Goal: Task Accomplishment & Management: Complete application form

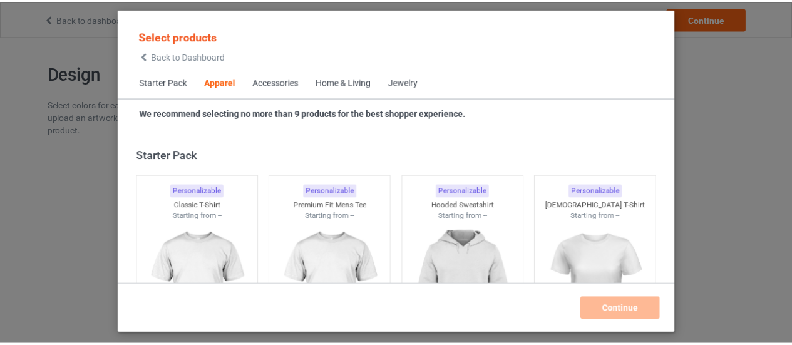
scroll to position [466, 0]
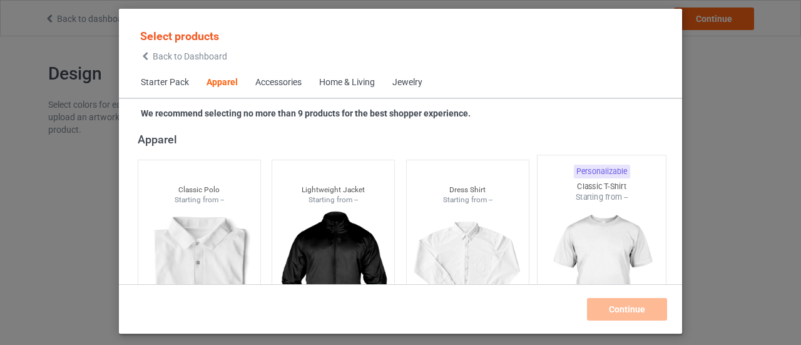
click at [622, 222] on img at bounding box center [602, 276] width 118 height 147
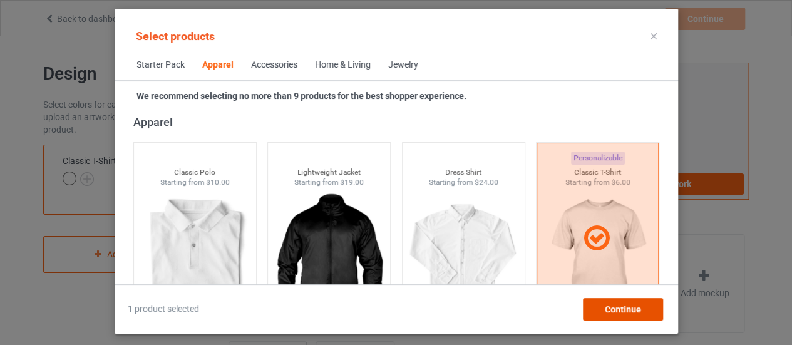
click at [623, 311] on span "Continue" at bounding box center [622, 309] width 36 height 10
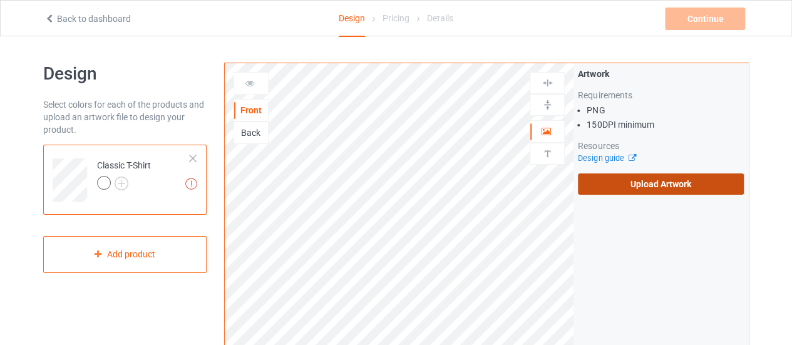
click at [649, 186] on label "Upload Artwork" at bounding box center [661, 183] width 166 height 21
click at [0, 0] on input "Upload Artwork" at bounding box center [0, 0] width 0 height 0
click at [629, 189] on label "Upload Artwork" at bounding box center [661, 183] width 166 height 21
click at [0, 0] on input "Upload Artwork" at bounding box center [0, 0] width 0 height 0
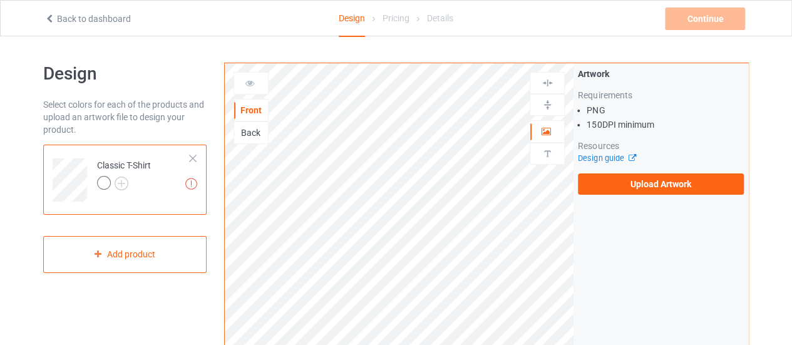
scroll to position [26, 0]
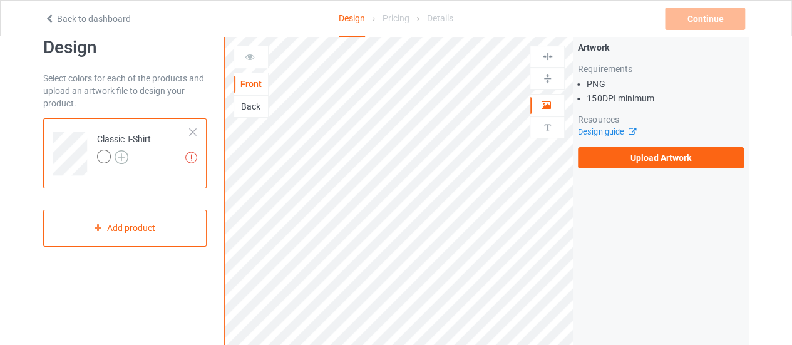
click at [120, 156] on img at bounding box center [122, 157] width 14 height 14
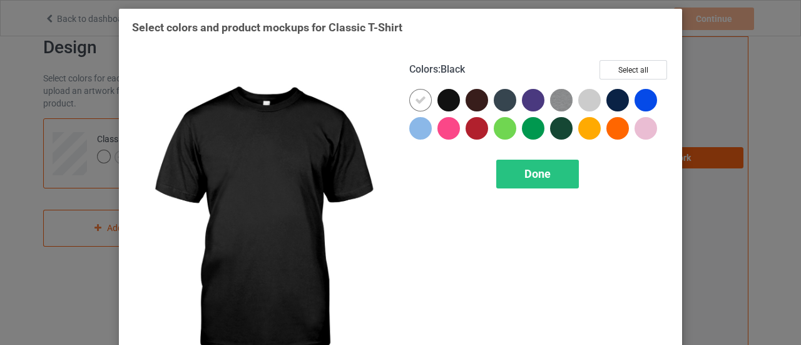
click at [447, 98] on div at bounding box center [449, 100] width 23 height 23
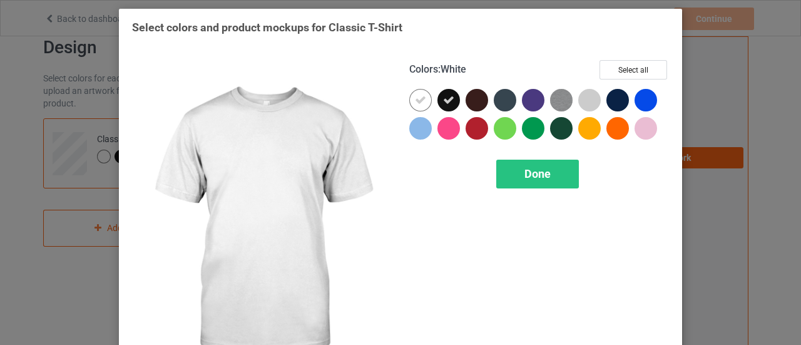
click at [424, 98] on div at bounding box center [420, 100] width 23 height 23
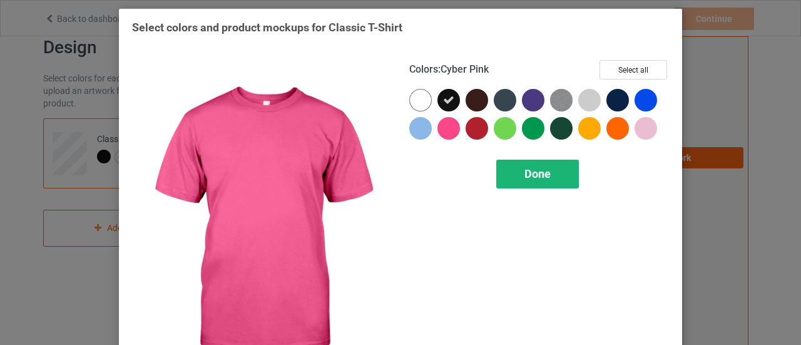
click at [533, 175] on span "Done" at bounding box center [538, 173] width 26 height 13
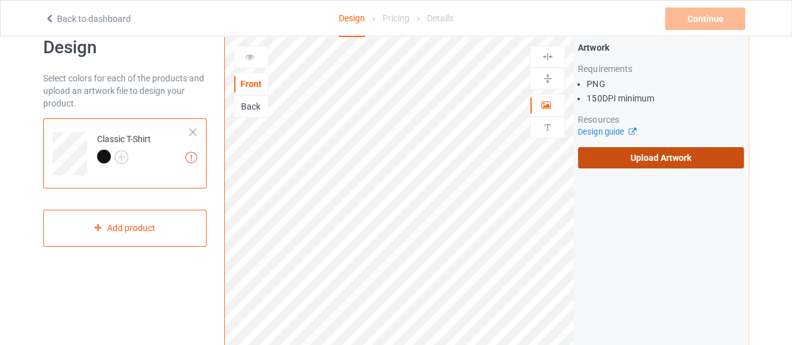
click at [627, 160] on label "Upload Artwork" at bounding box center [661, 157] width 166 height 21
click at [0, 0] on input "Upload Artwork" at bounding box center [0, 0] width 0 height 0
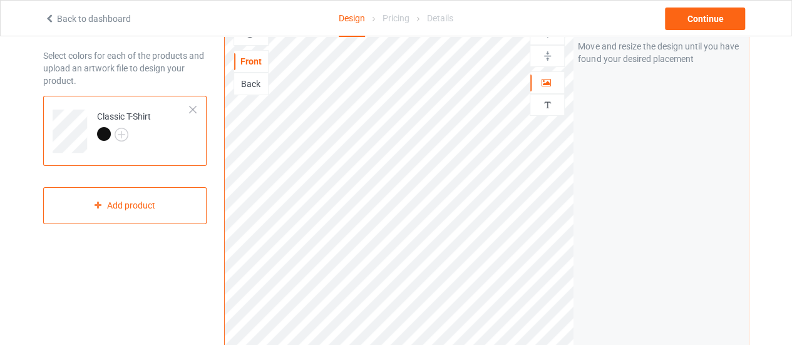
scroll to position [29, 0]
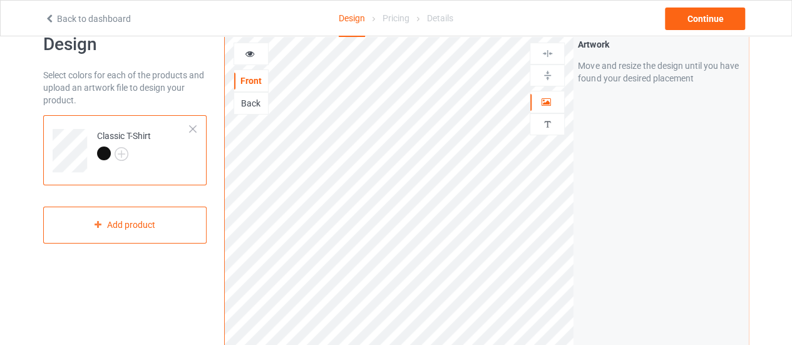
click at [250, 52] on icon at bounding box center [250, 52] width 11 height 9
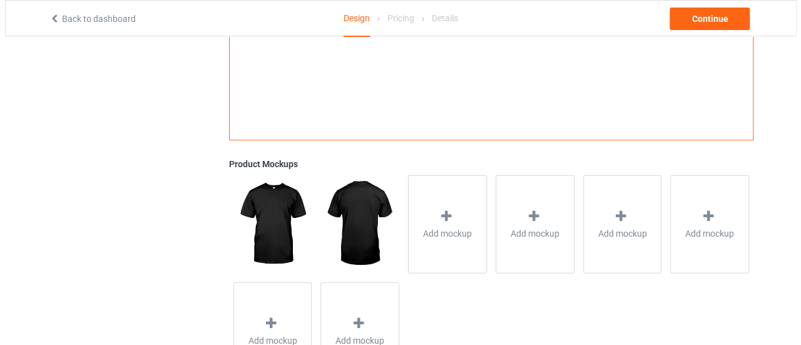
scroll to position [433, 0]
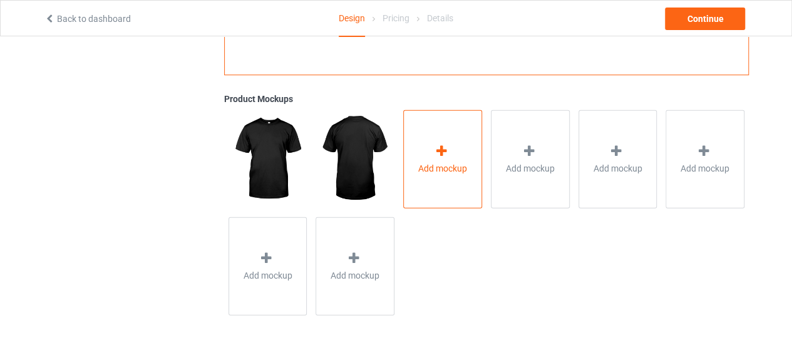
click at [444, 155] on icon at bounding box center [442, 150] width 16 height 13
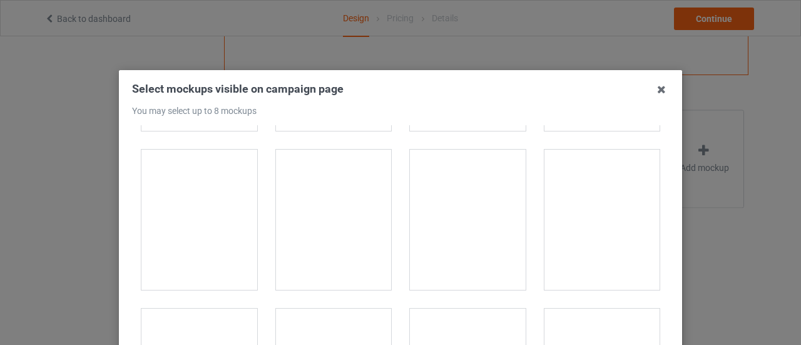
scroll to position [1417, 0]
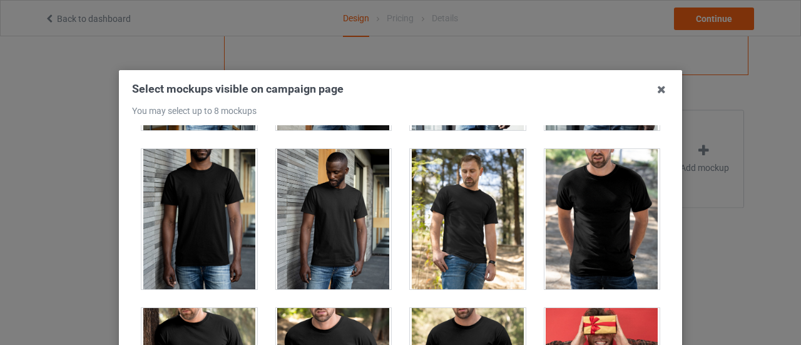
click at [597, 223] on div at bounding box center [603, 219] width 116 height 140
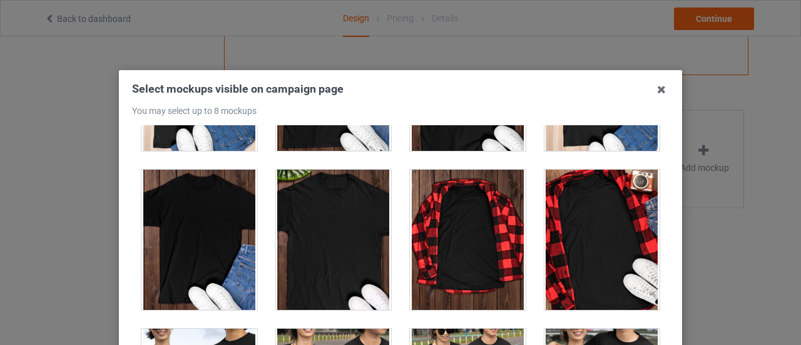
scroll to position [3948, 0]
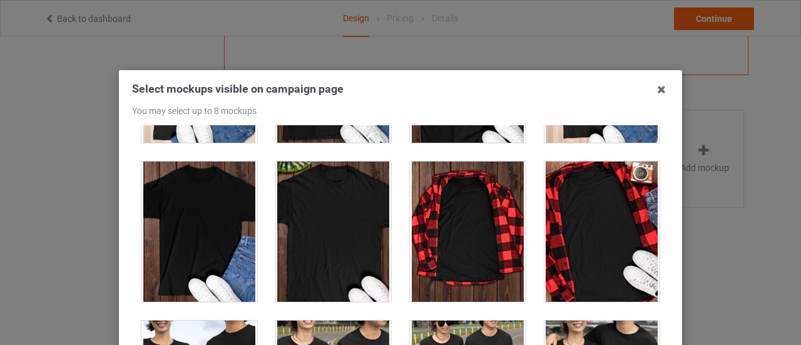
click at [203, 200] on div at bounding box center [199, 232] width 116 height 140
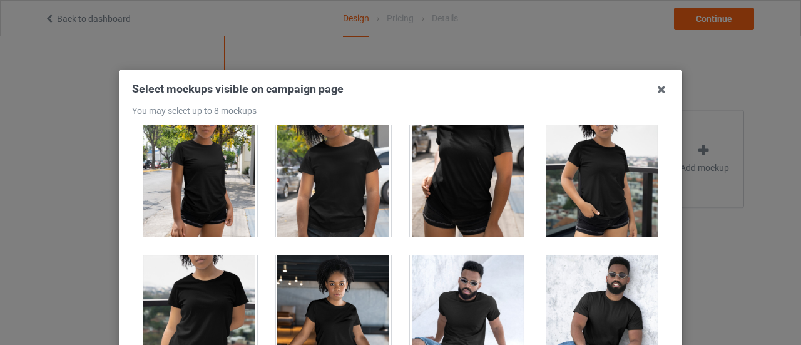
scroll to position [8393, 0]
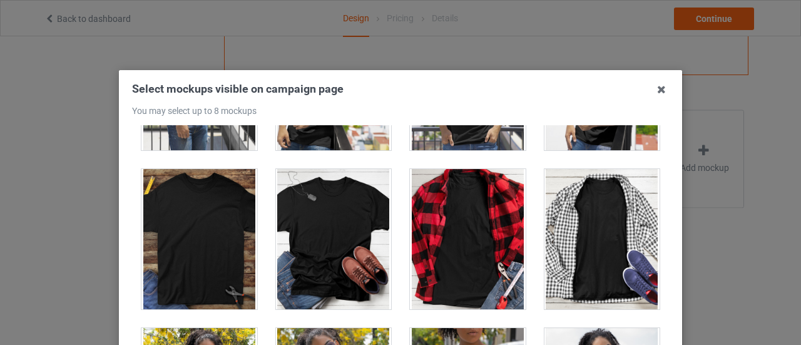
click at [339, 217] on div at bounding box center [334, 239] width 116 height 140
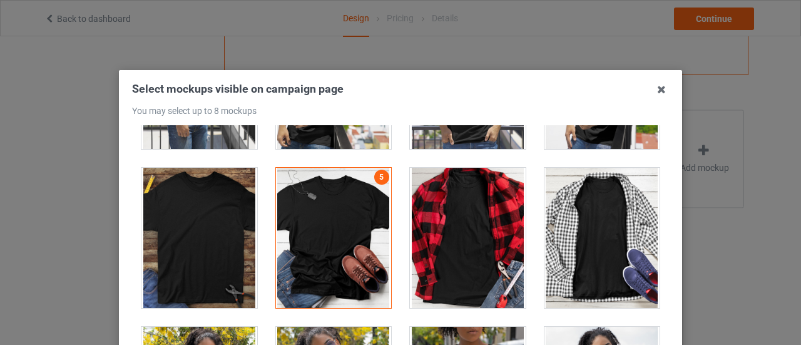
scroll to position [8391, 0]
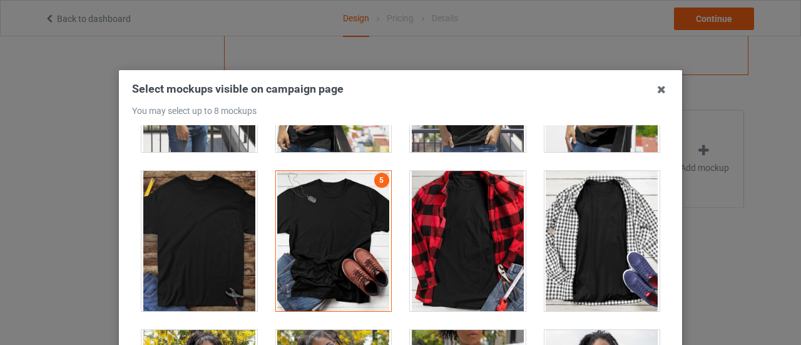
click at [195, 181] on div at bounding box center [199, 241] width 116 height 140
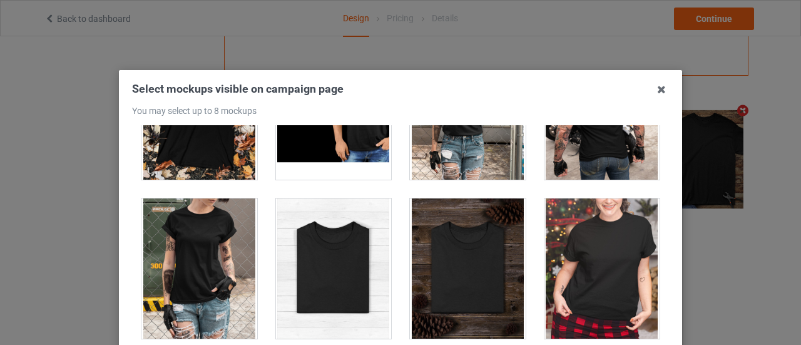
scroll to position [12657, 0]
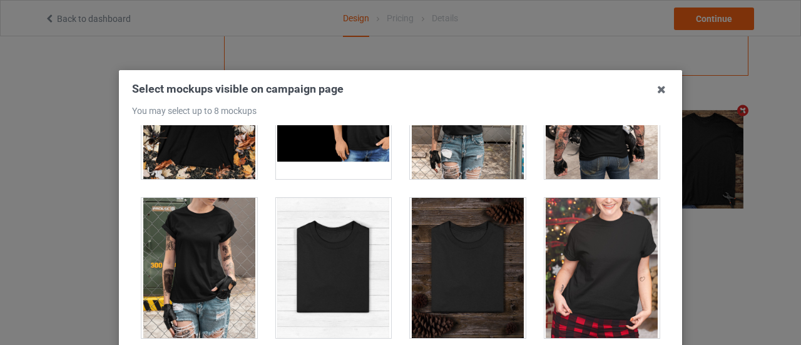
click at [332, 239] on div at bounding box center [334, 268] width 116 height 140
click at [457, 249] on div at bounding box center [468, 268] width 116 height 140
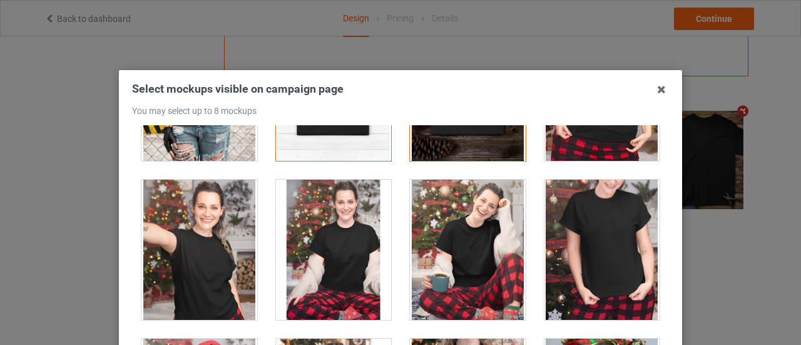
scroll to position [12837, 0]
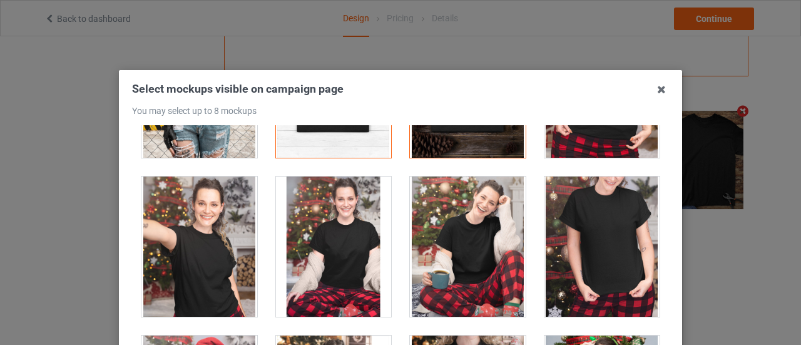
click at [457, 249] on div at bounding box center [468, 247] width 116 height 140
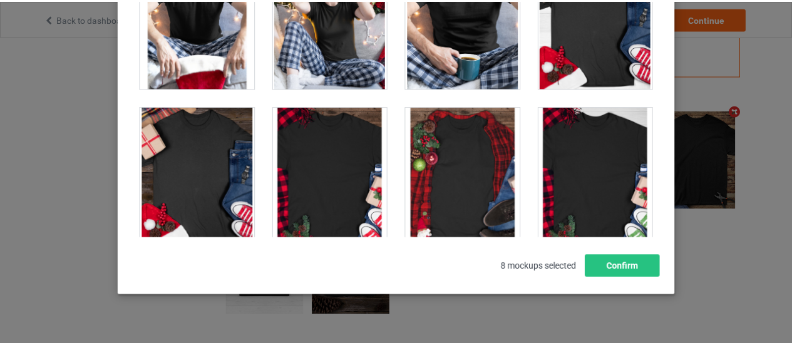
scroll to position [222, 0]
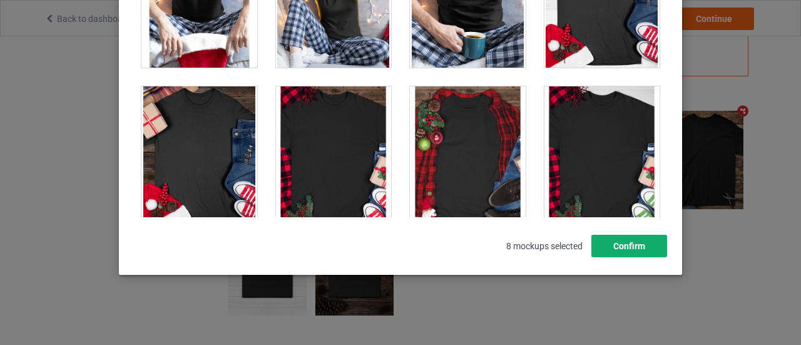
click at [625, 245] on button "Confirm" at bounding box center [630, 246] width 76 height 23
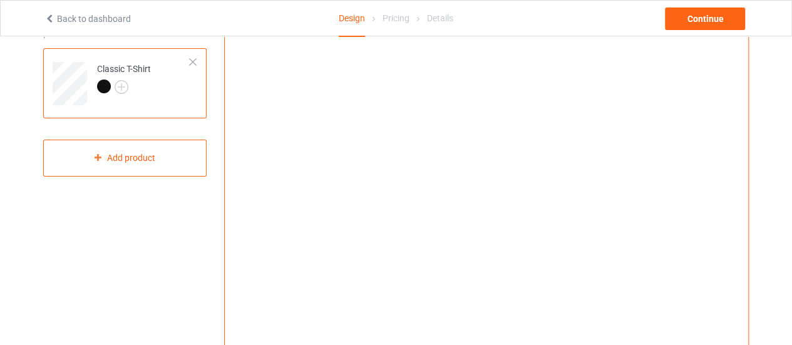
scroll to position [0, 0]
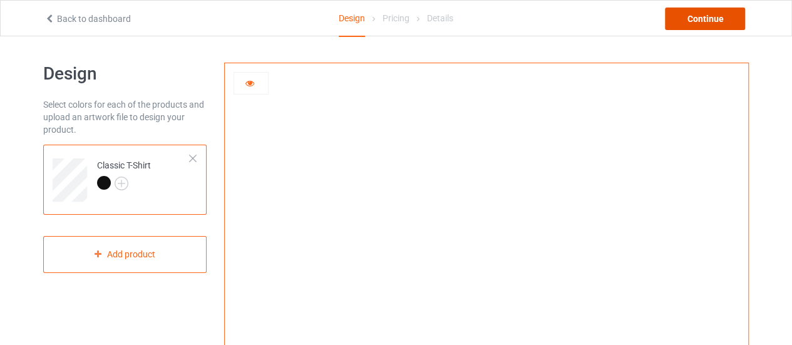
click at [705, 14] on div "Continue" at bounding box center [705, 19] width 80 height 23
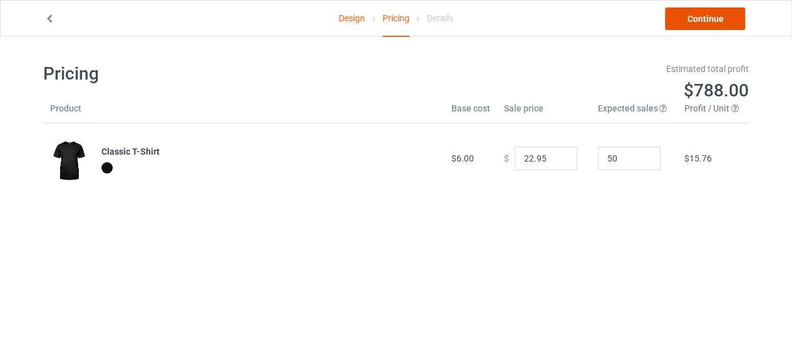
click at [705, 15] on link "Continue" at bounding box center [705, 19] width 80 height 23
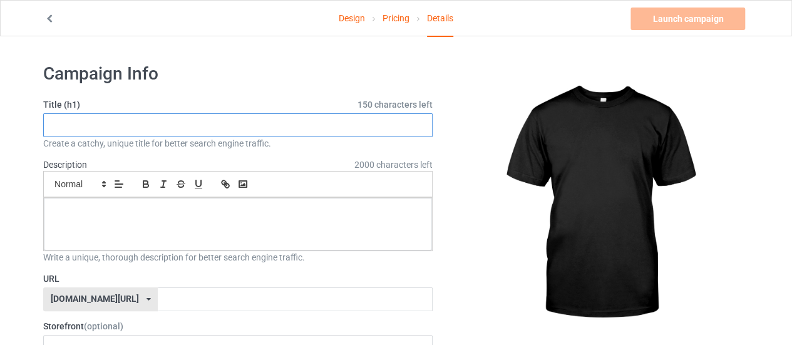
click at [186, 126] on input "text" at bounding box center [237, 125] width 389 height 24
type input "test shirt"
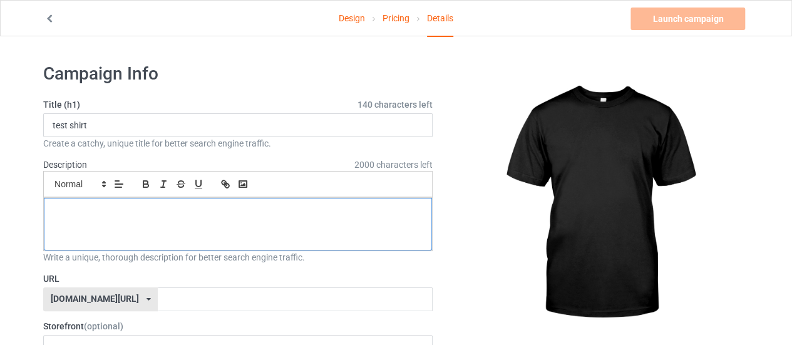
click at [200, 218] on div at bounding box center [238, 224] width 388 height 53
